Goal: Task Accomplishment & Management: Use online tool/utility

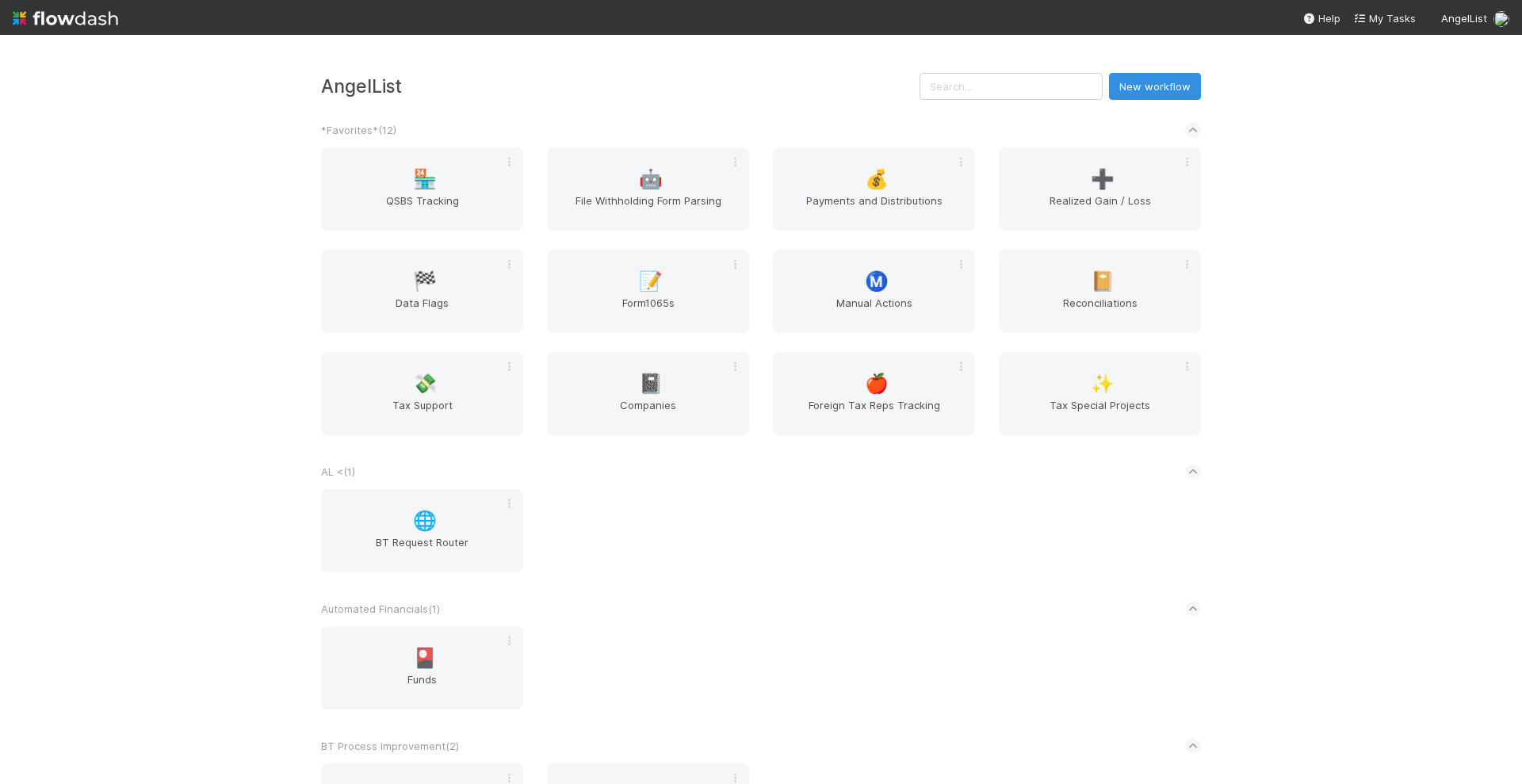
click at [1419, 260] on div "AngelList New workflow *Favorites* ( 12 ) 🏪 QSBS Tracking 🤖 File Withholding Fo…" at bounding box center [761, 409] width 1522 height 749
click at [1338, 307] on div "AngelList New workflow *Favorites* ( 12 ) 🏪 QSBS Tracking 🤖 File Withholding Fo…" at bounding box center [761, 409] width 1522 height 749
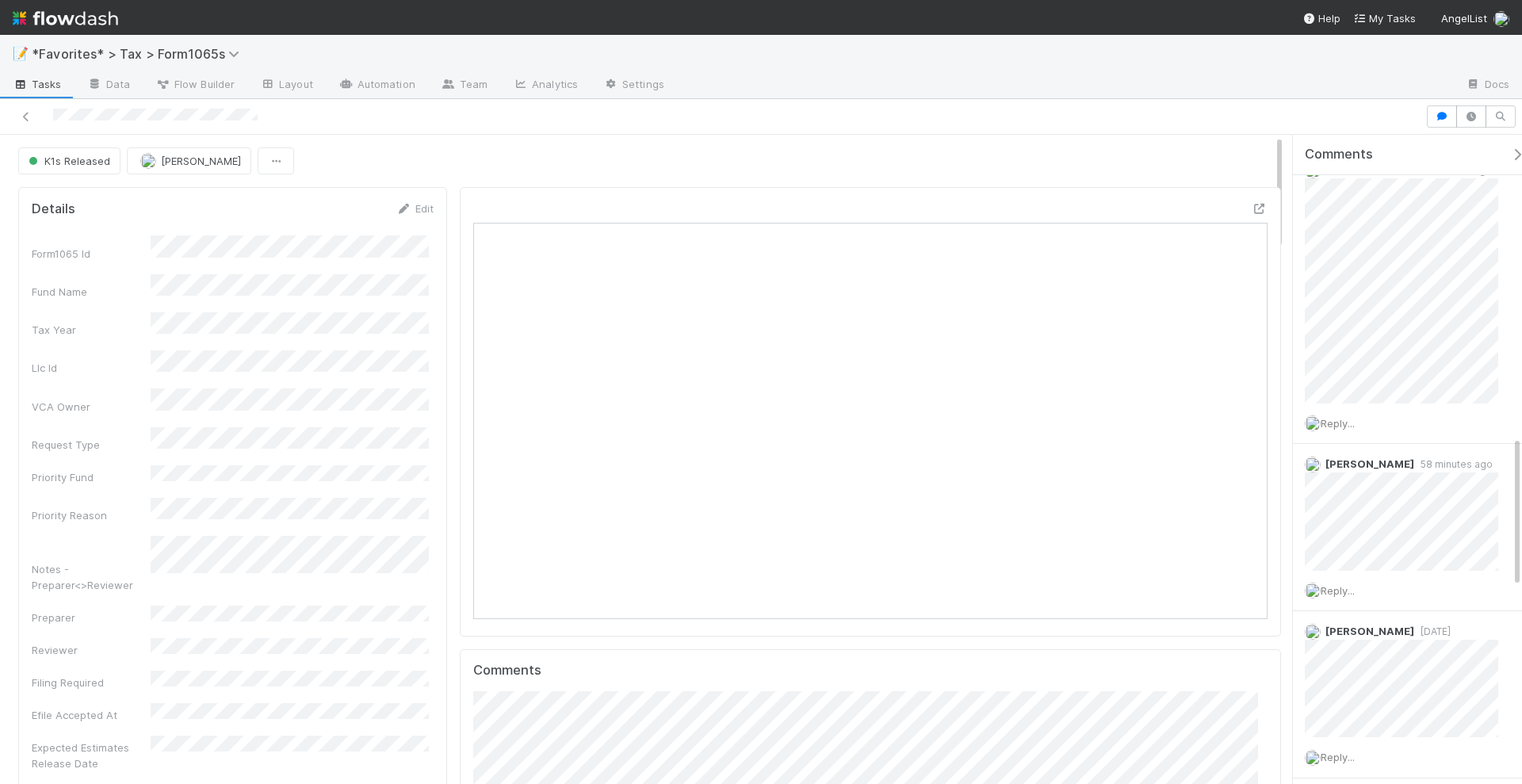
scroll to position [1387, 0]
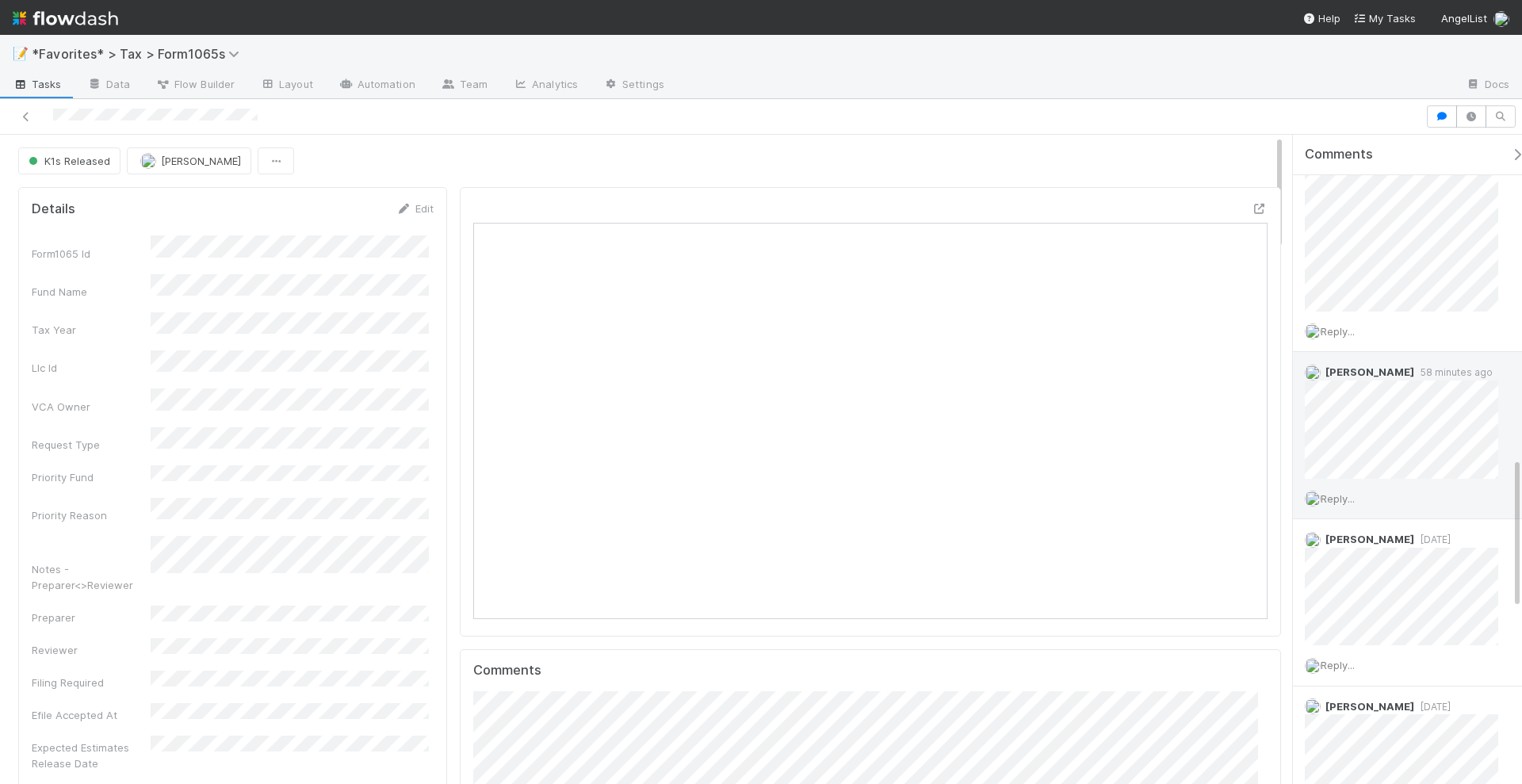
click at [1451, 366] on span "58 minutes ago" at bounding box center [1453, 372] width 79 height 12
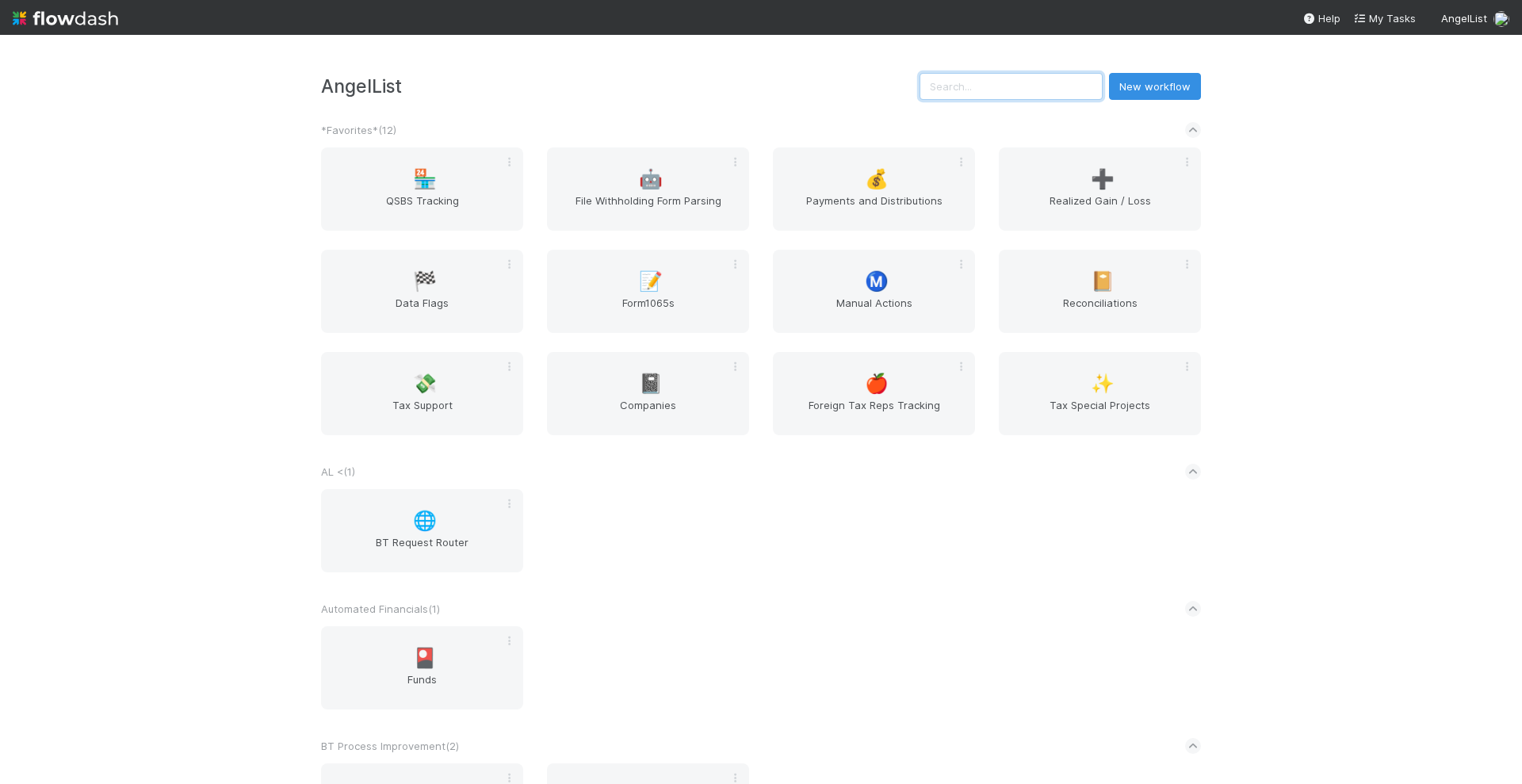
click at [1033, 91] on input "text" at bounding box center [1011, 86] width 183 height 27
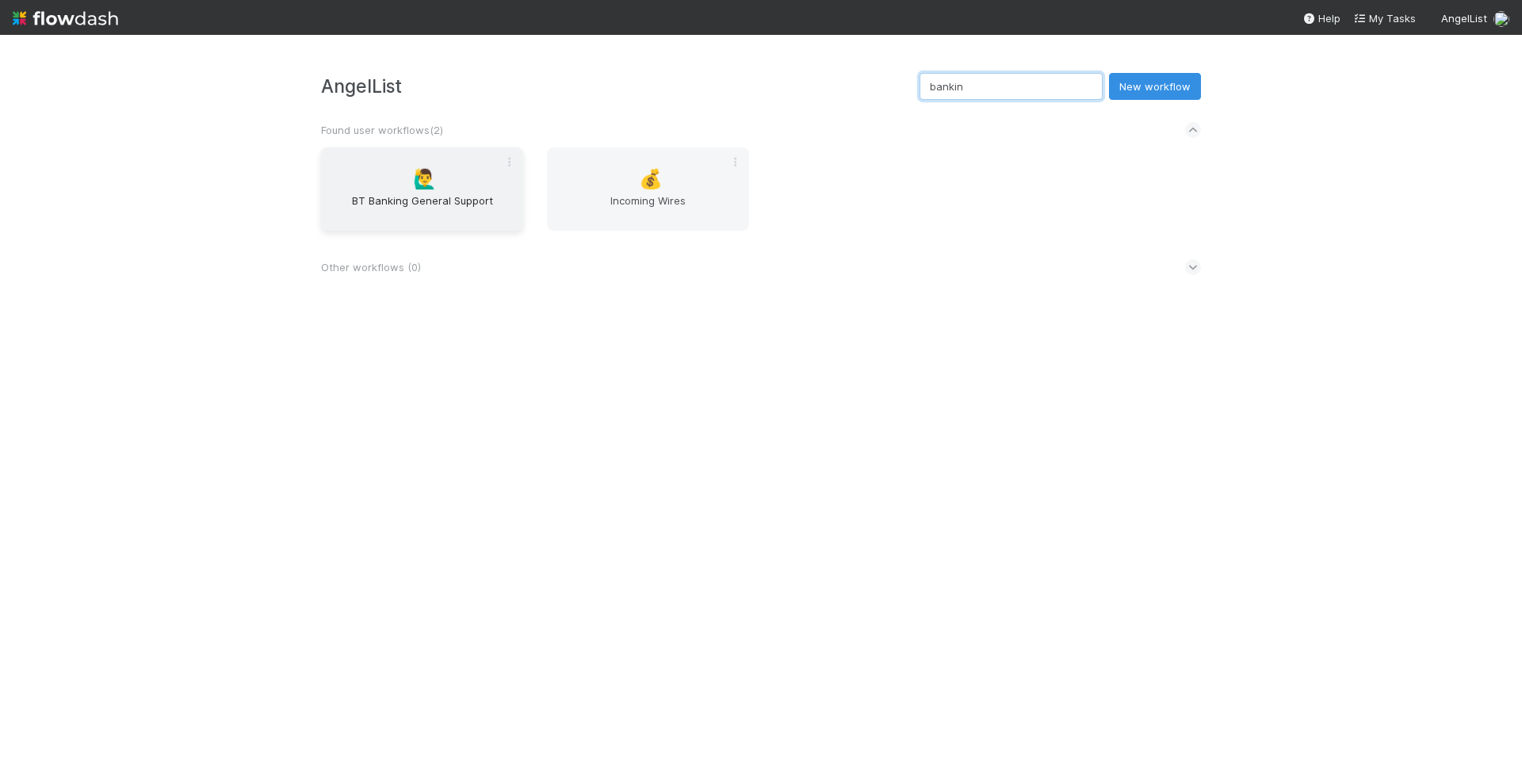
type input "bankin"
click at [414, 207] on span "BT Banking General Support" at bounding box center [422, 208] width 190 height 32
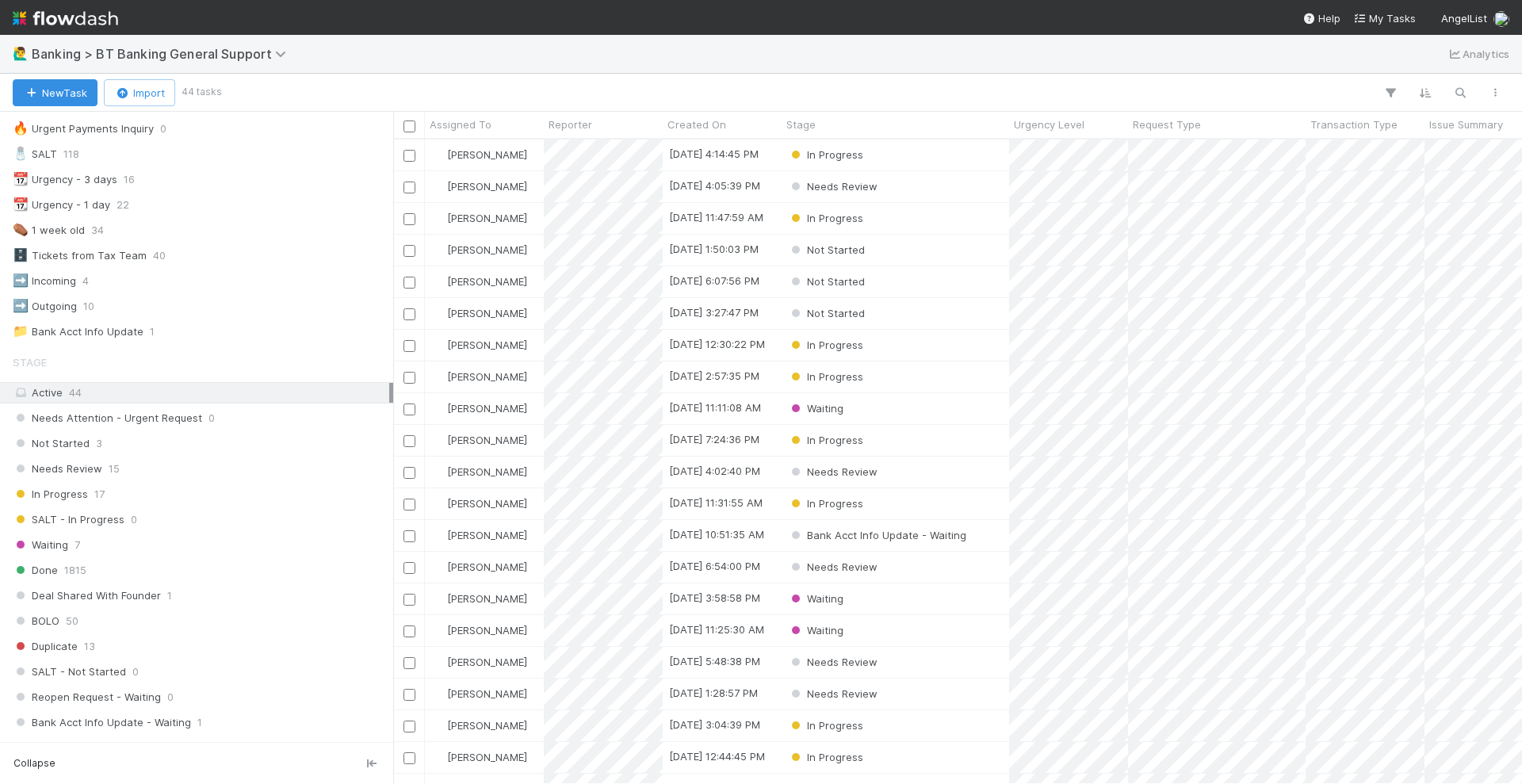
scroll to position [298, 0]
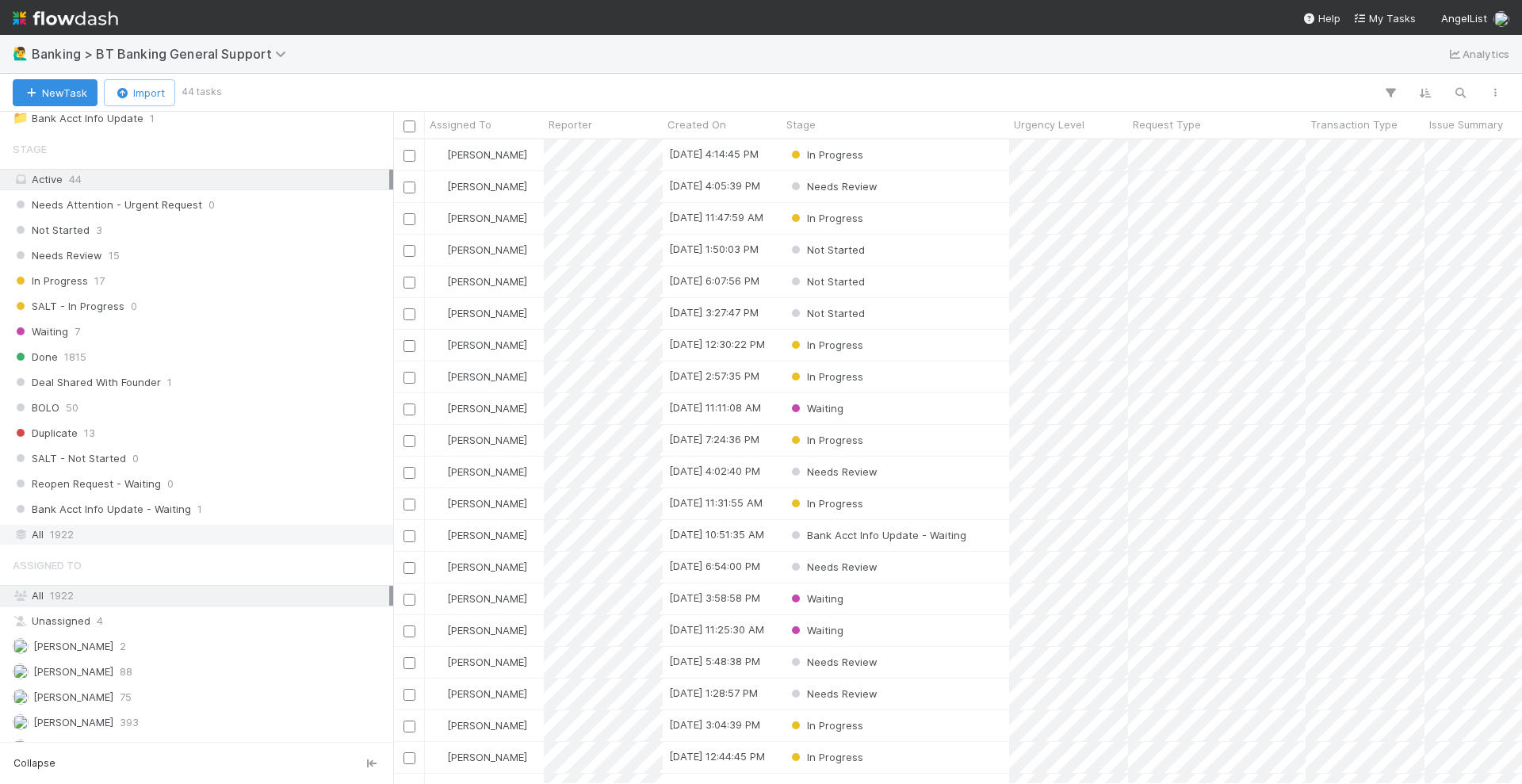
click at [137, 524] on div "All 1922" at bounding box center [201, 534] width 376 height 20
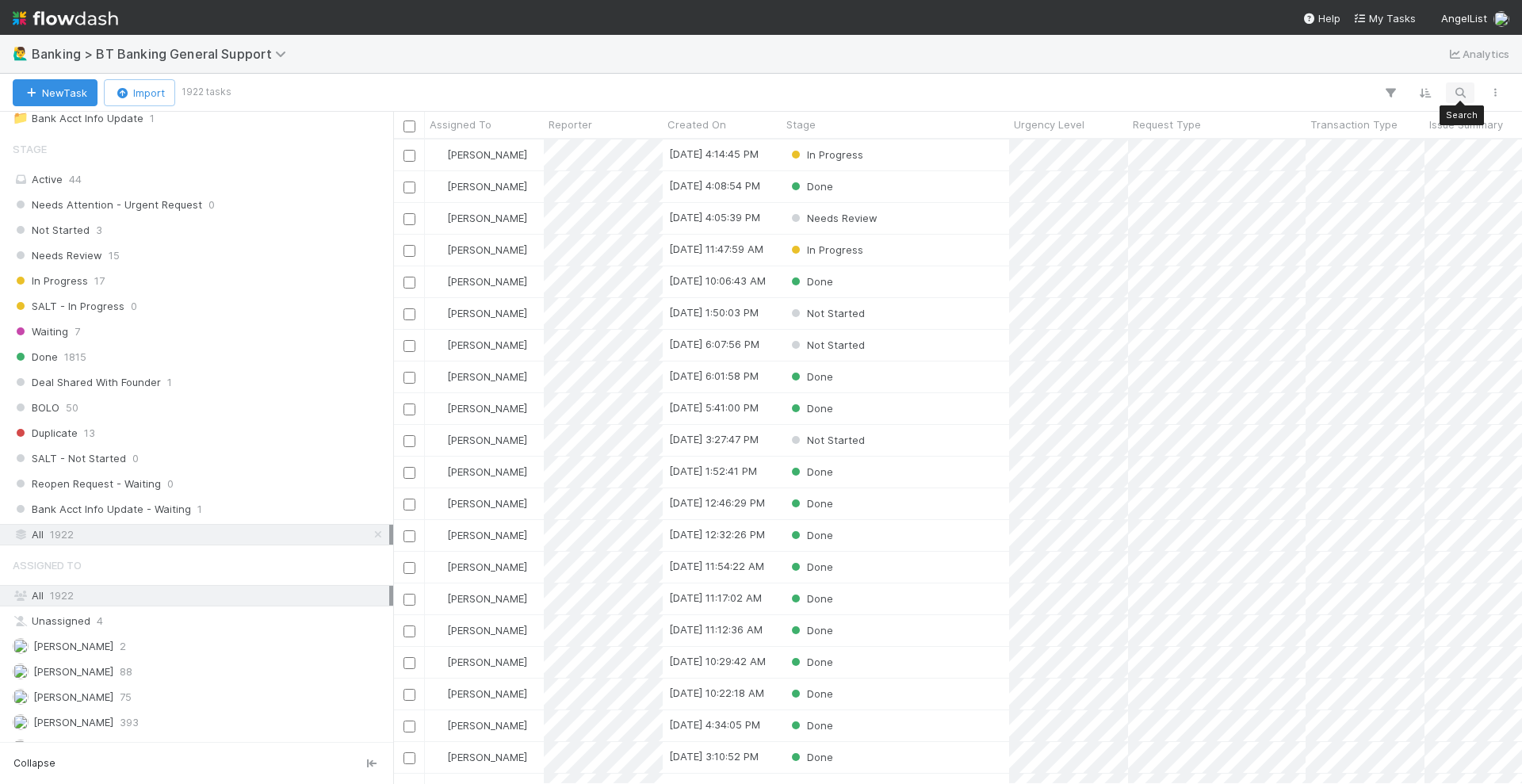
scroll to position [629, 1114]
click at [1457, 90] on icon "button" at bounding box center [1460, 92] width 16 height 15
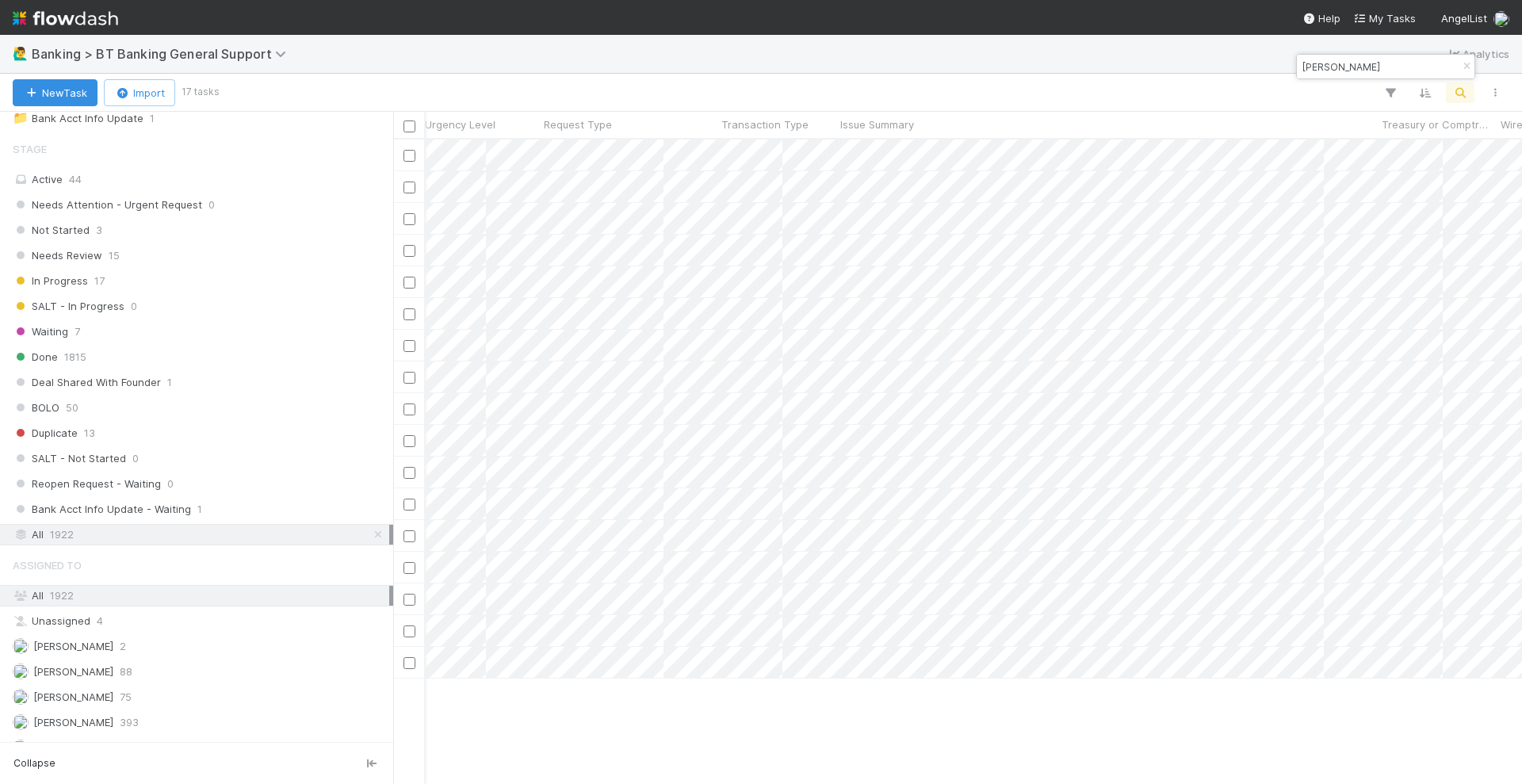
scroll to position [0, 642]
type input "[PERSON_NAME]"
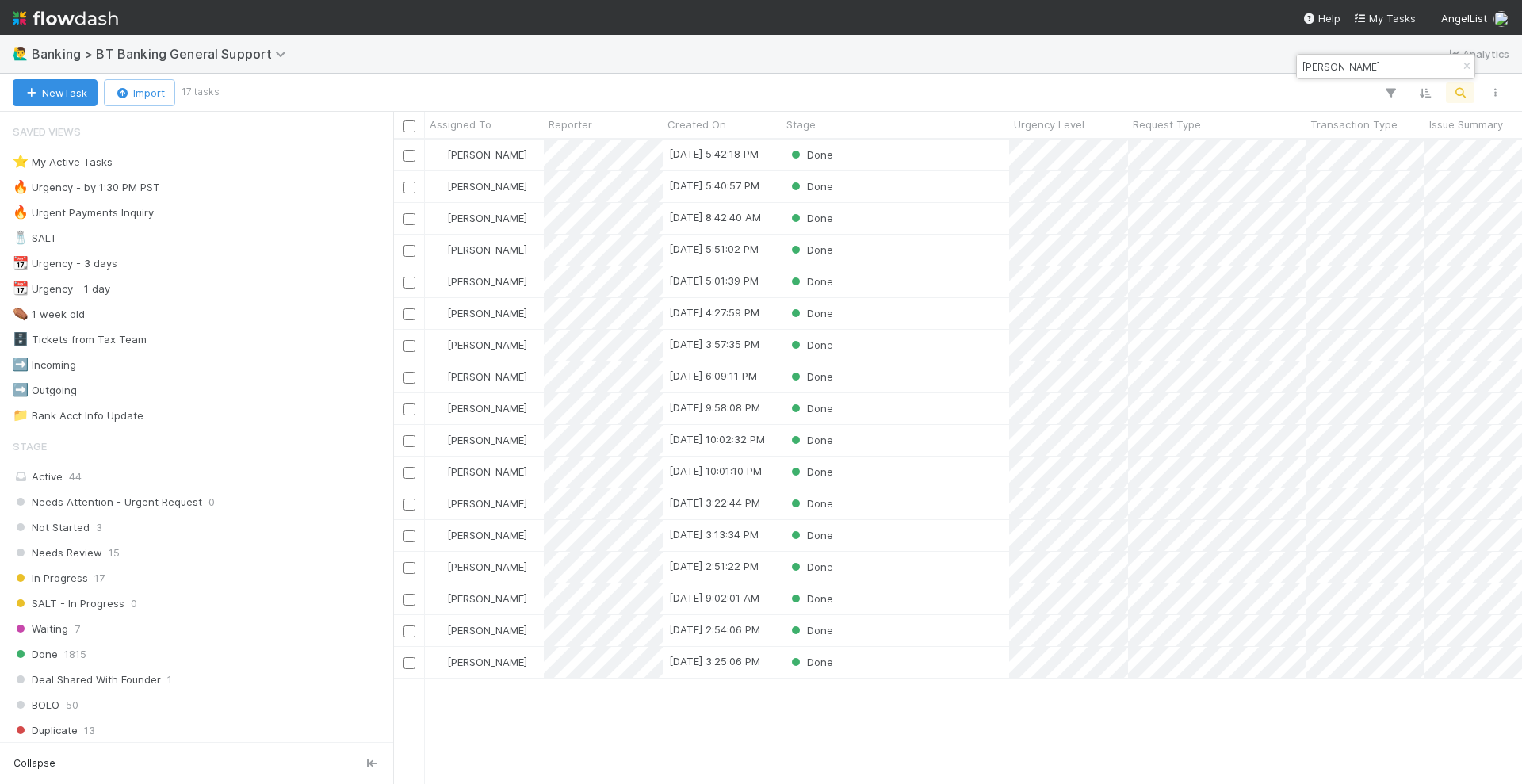
scroll to position [629, 1114]
click at [979, 252] on div "Done" at bounding box center [896, 250] width 228 height 31
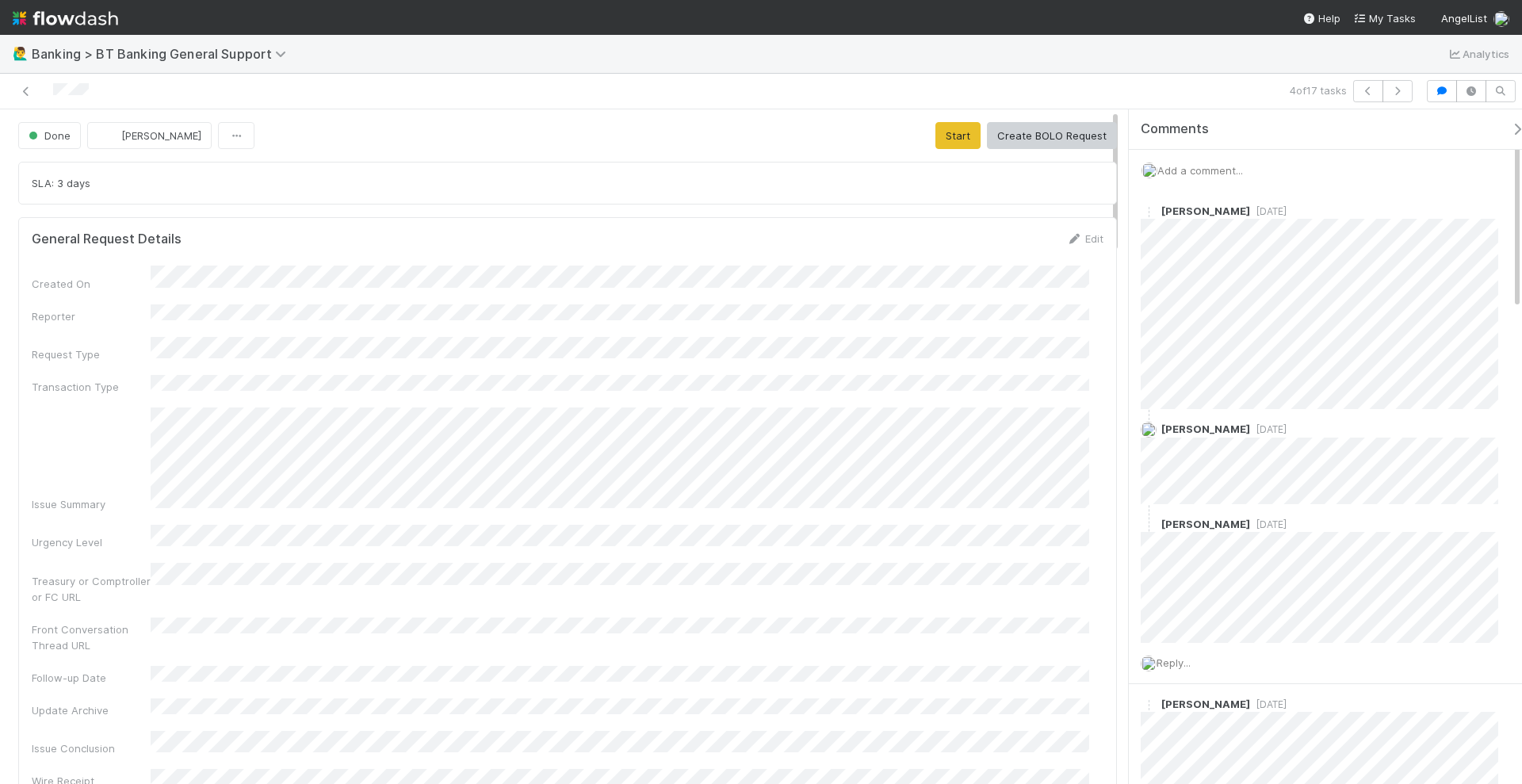
drag, startPoint x: 1291, startPoint y: 252, endPoint x: 1120, endPoint y: 255, distance: 171.0
click at [1120, 255] on div "Comments Add a comment... Michael Guidi 1 week ago Helen Vo 1 week ago Michael …" at bounding box center [1321, 448] width 402 height 676
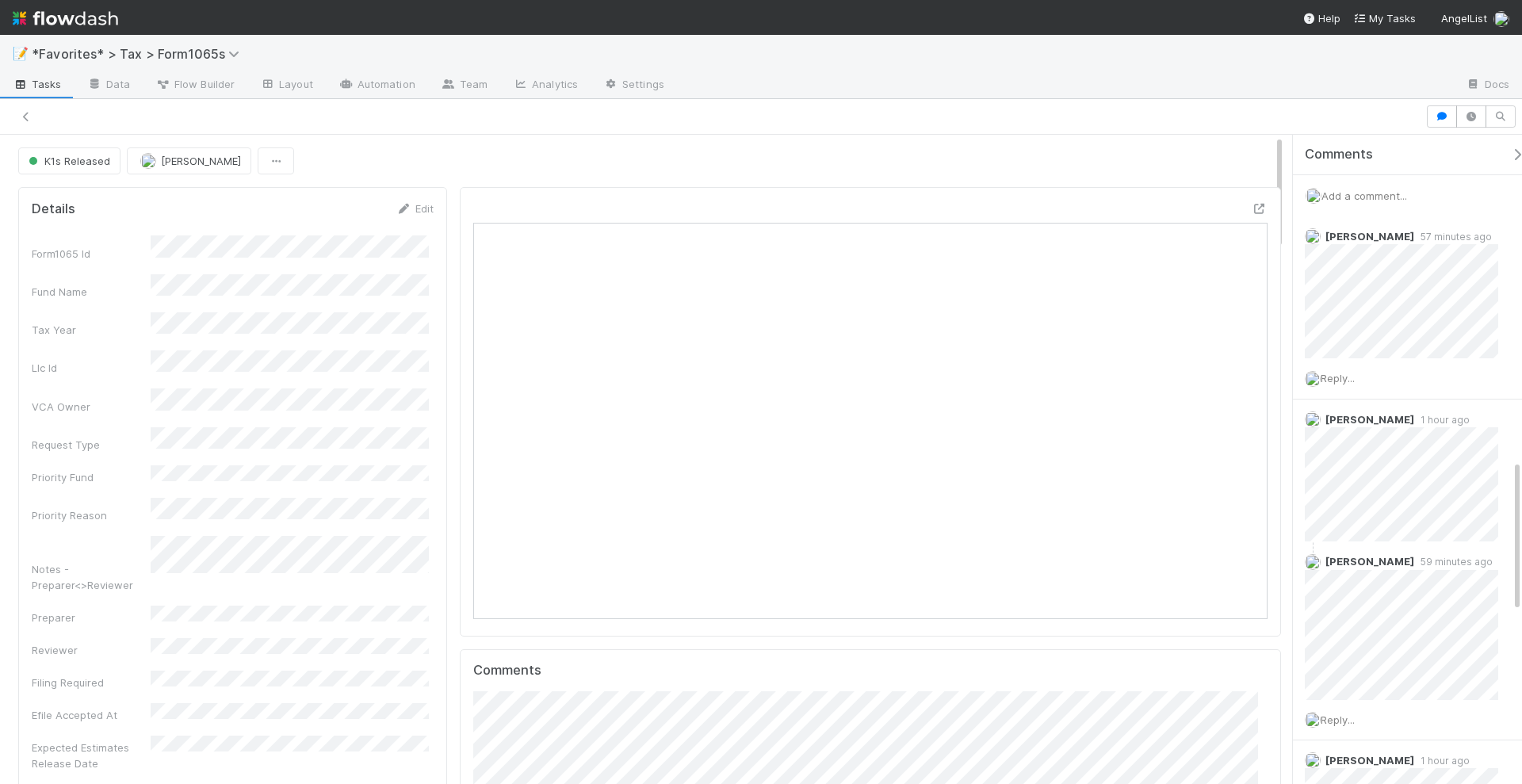
click at [72, 19] on img at bounding box center [66, 18] width 105 height 27
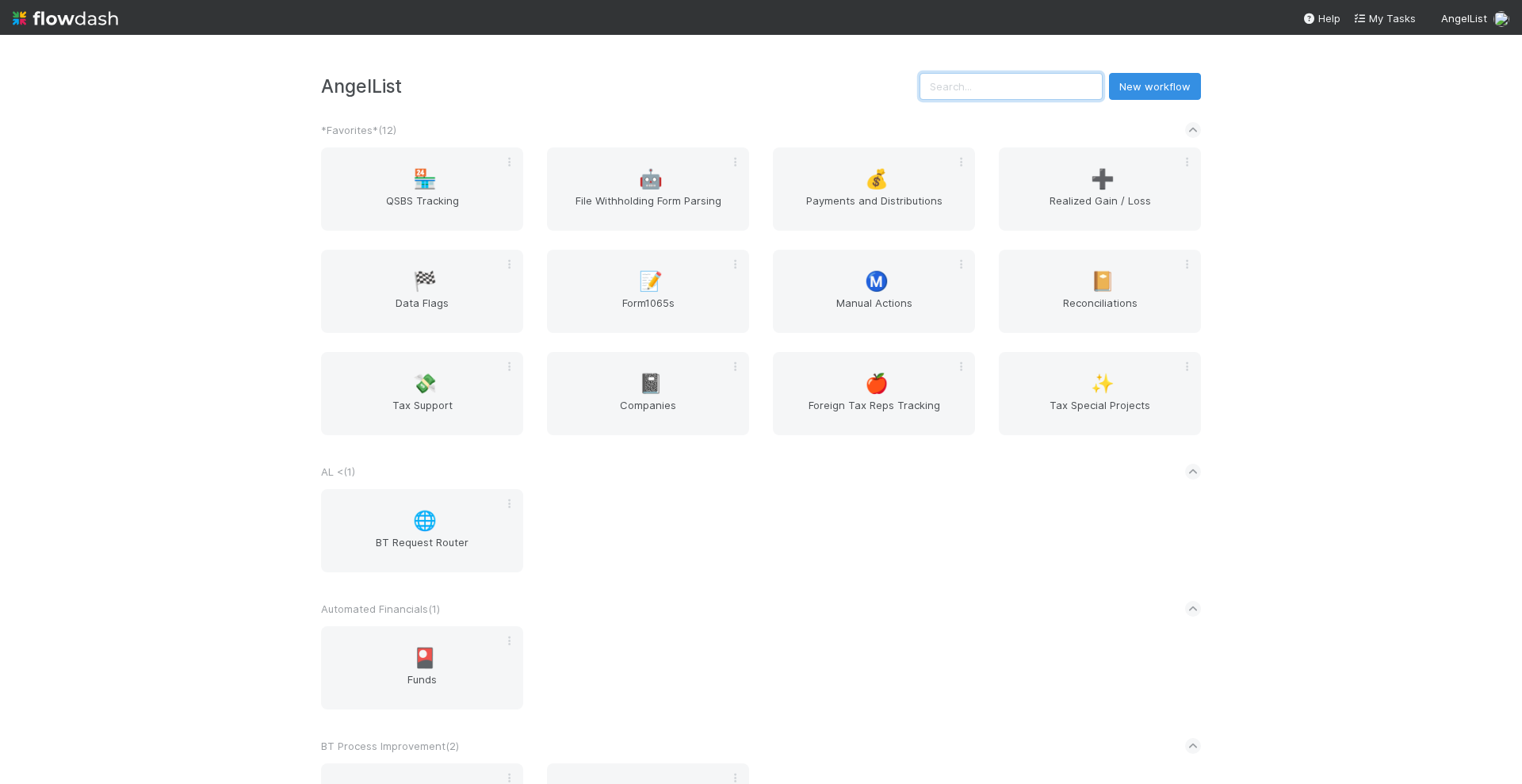
click at [1050, 85] on input "text" at bounding box center [1011, 86] width 183 height 27
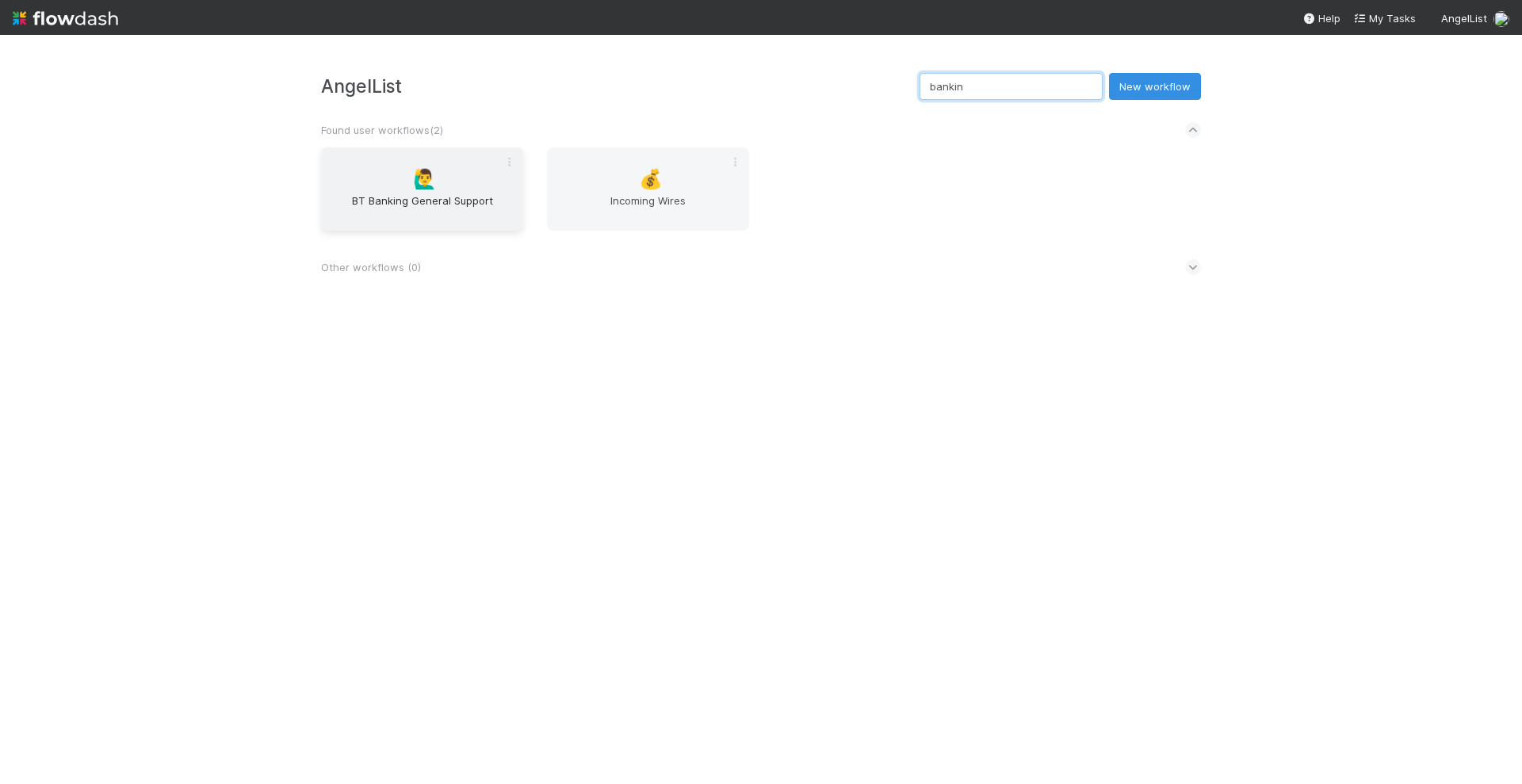
type input "bankin"
click at [436, 189] on span "🙋‍♂️" at bounding box center [425, 179] width 24 height 21
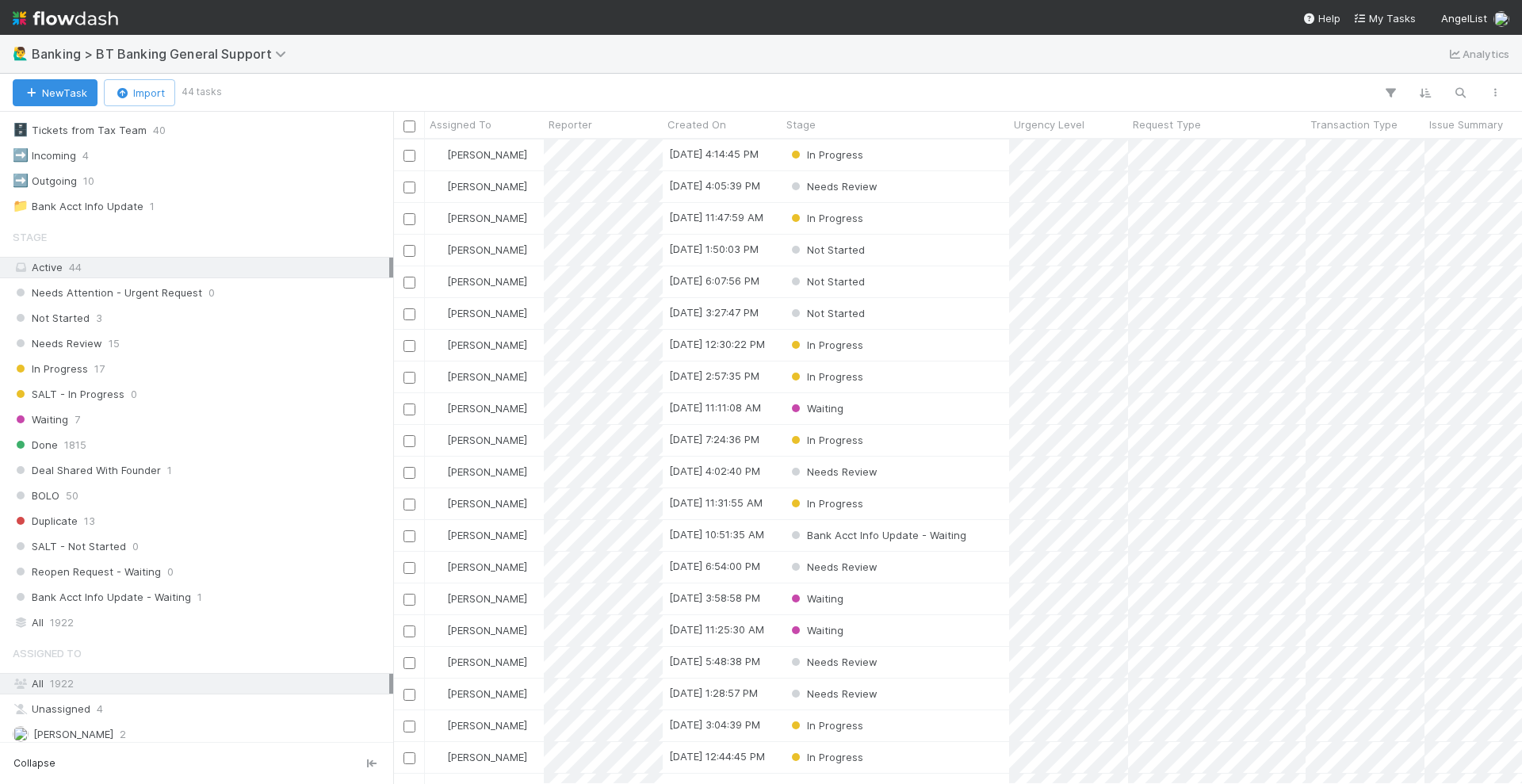
scroll to position [372, 0]
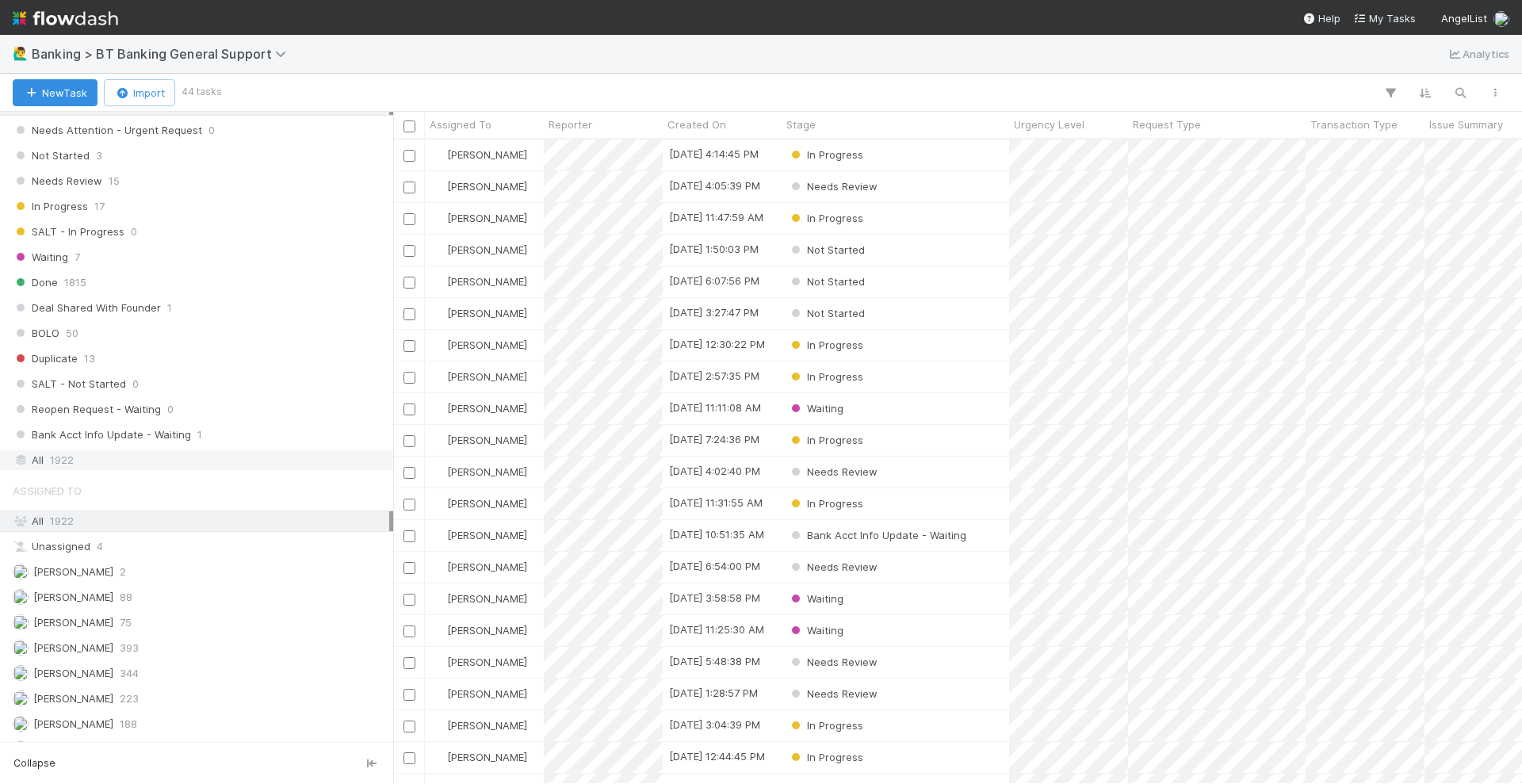
click at [96, 450] on div "All 1922" at bounding box center [201, 460] width 376 height 20
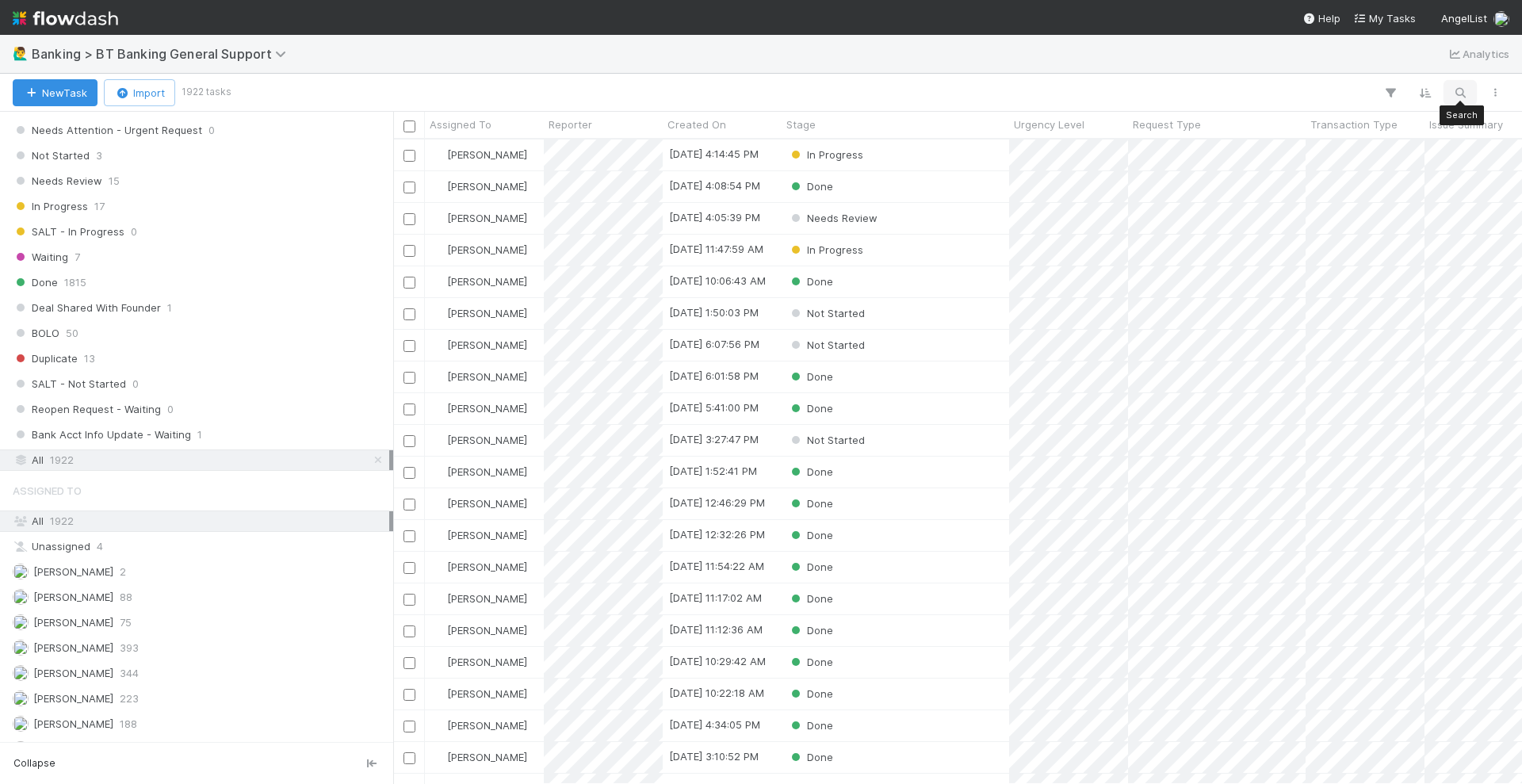
click at [1468, 88] on icon "button" at bounding box center [1460, 92] width 16 height 15
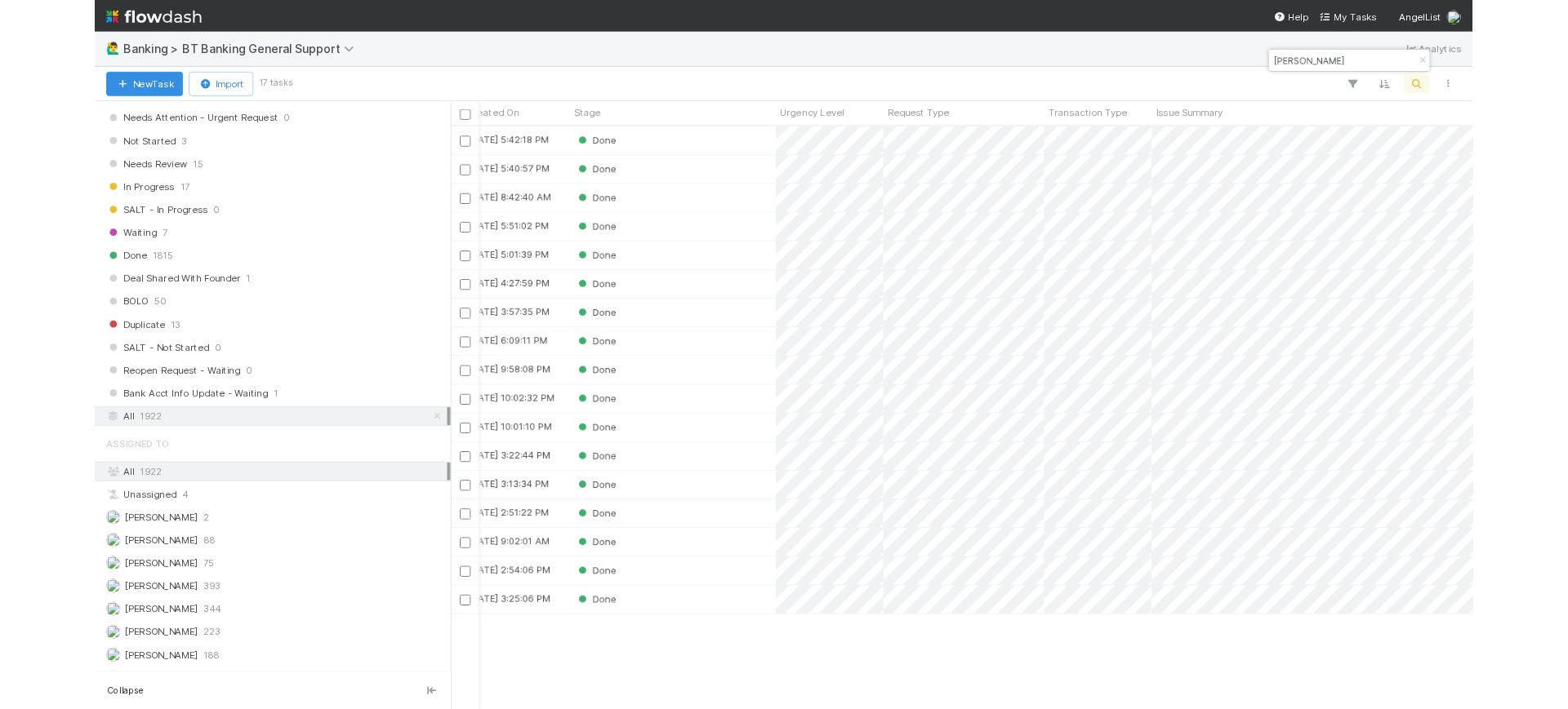
scroll to position [0, 333]
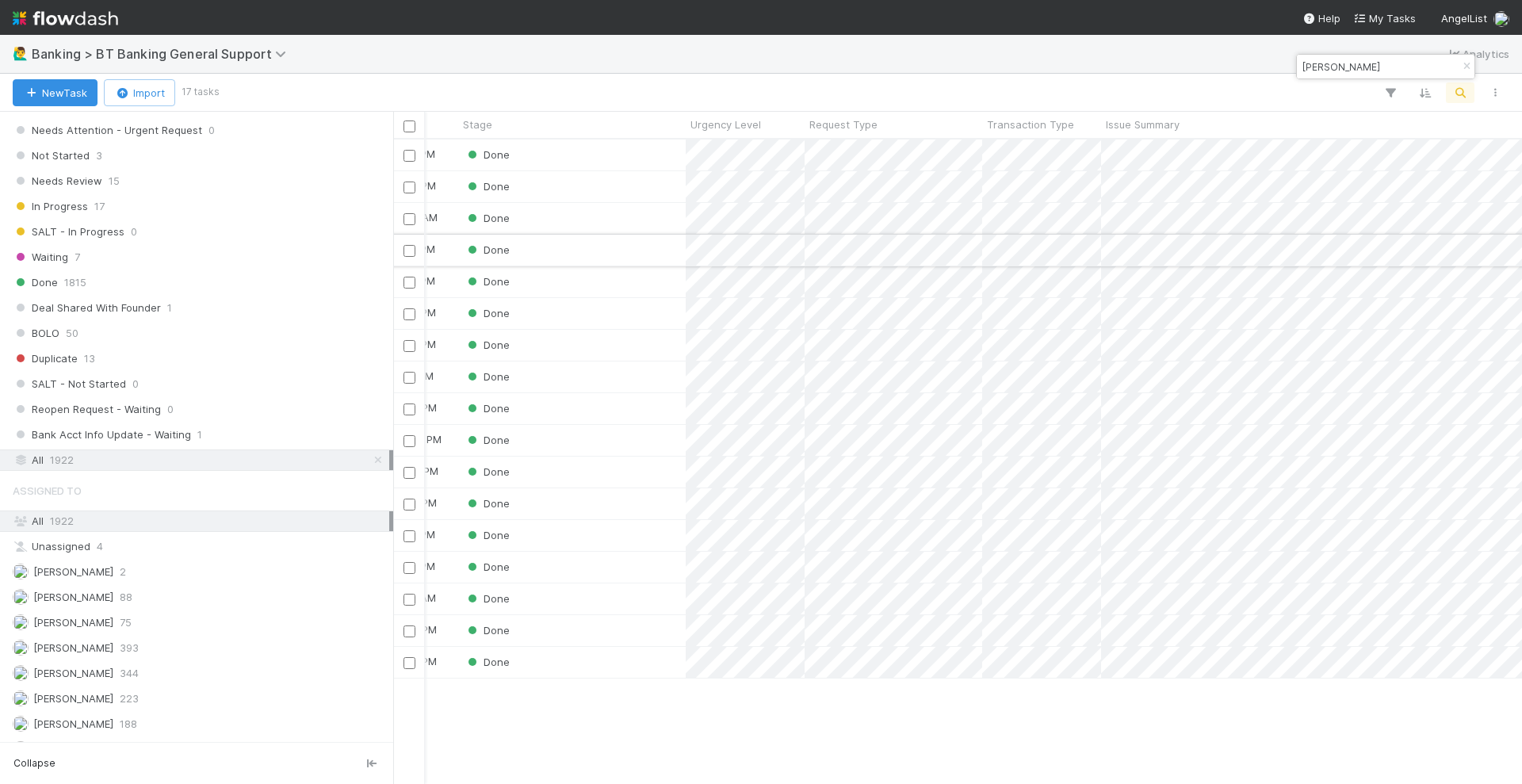
type input "[PERSON_NAME]"
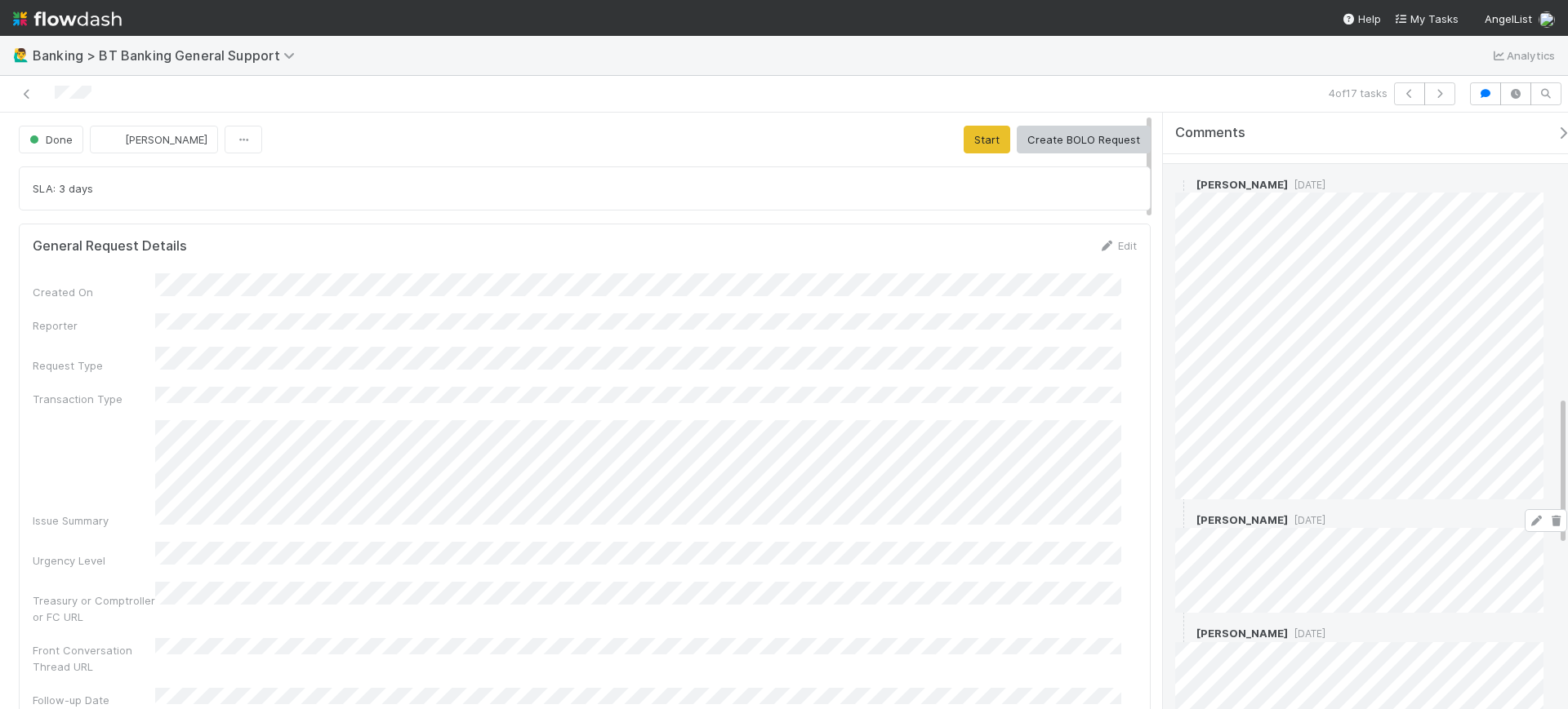
scroll to position [1122, 0]
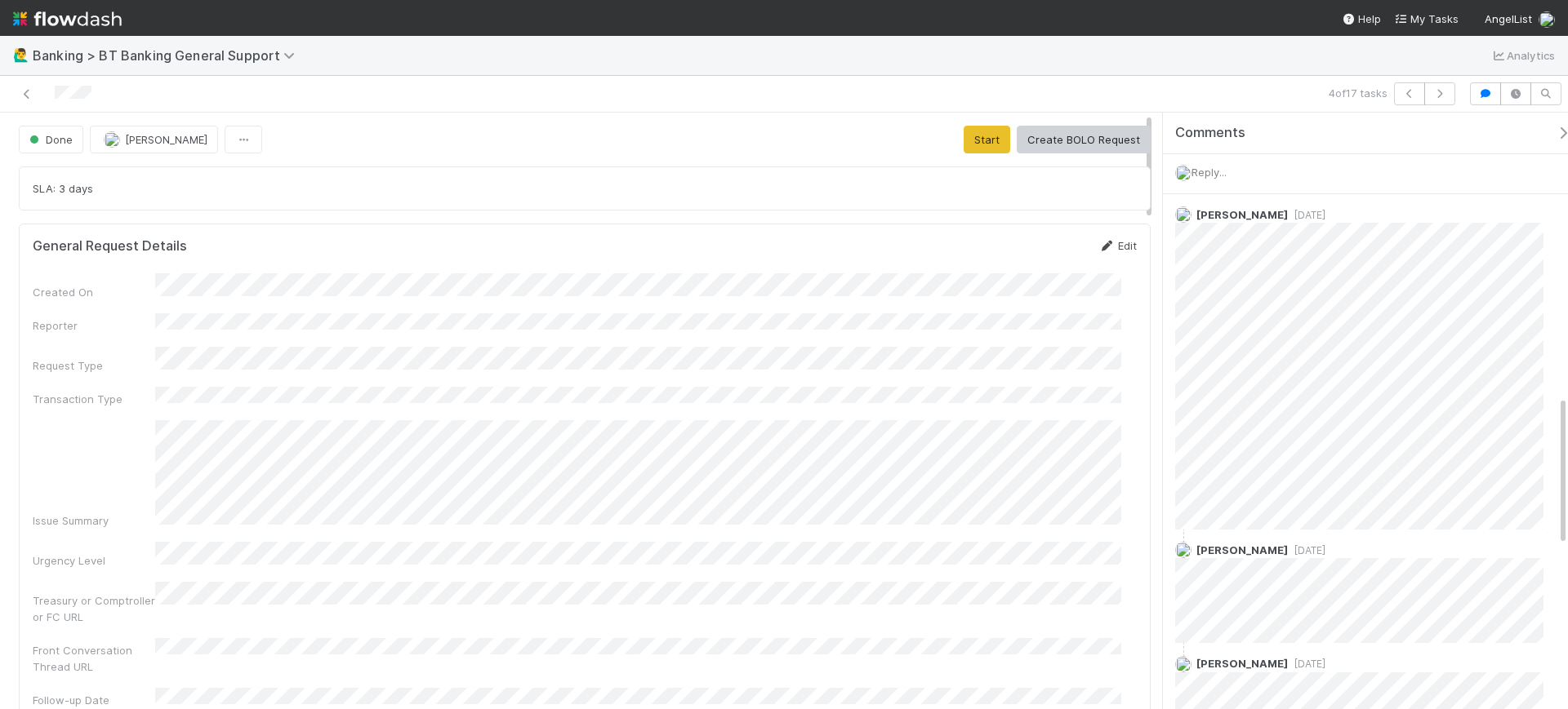
click at [1112, 251] on link "Edit" at bounding box center [1117, 245] width 38 height 13
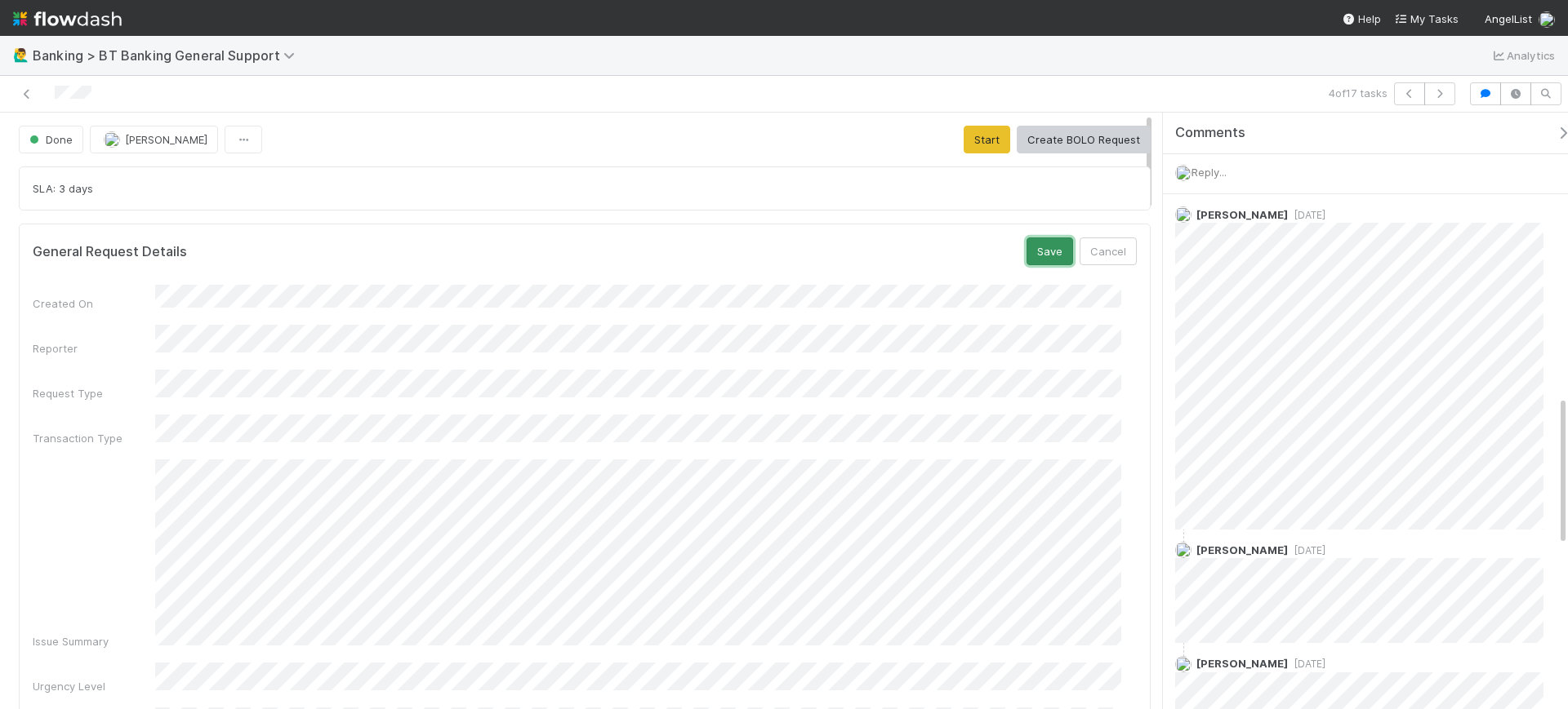
click at [1045, 251] on button "Save" at bounding box center [1050, 251] width 46 height 28
